Goal: Check status

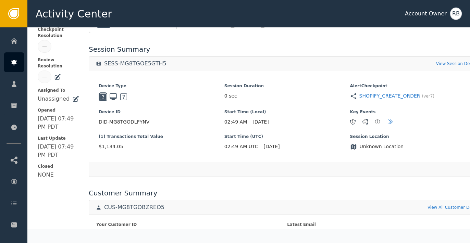
scroll to position [198, 0]
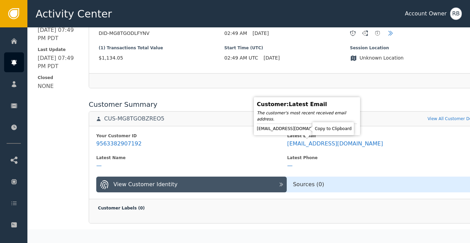
click at [332, 131] on icon at bounding box center [334, 128] width 5 height 5
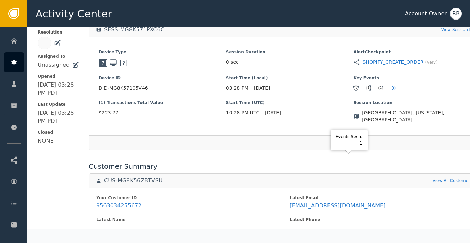
scroll to position [172, 0]
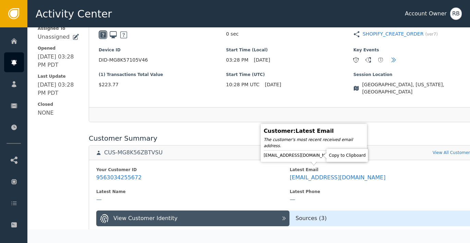
click at [338, 156] on icon at bounding box center [341, 155] width 7 height 7
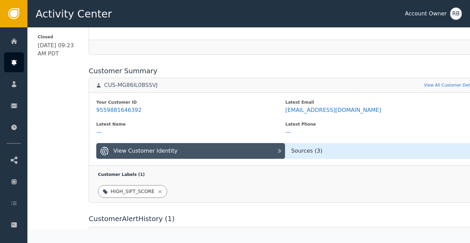
scroll to position [240, 0]
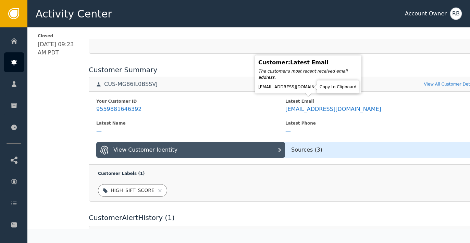
click at [334, 86] on icon at bounding box center [336, 86] width 5 height 5
